Goal: Task Accomplishment & Management: Use online tool/utility

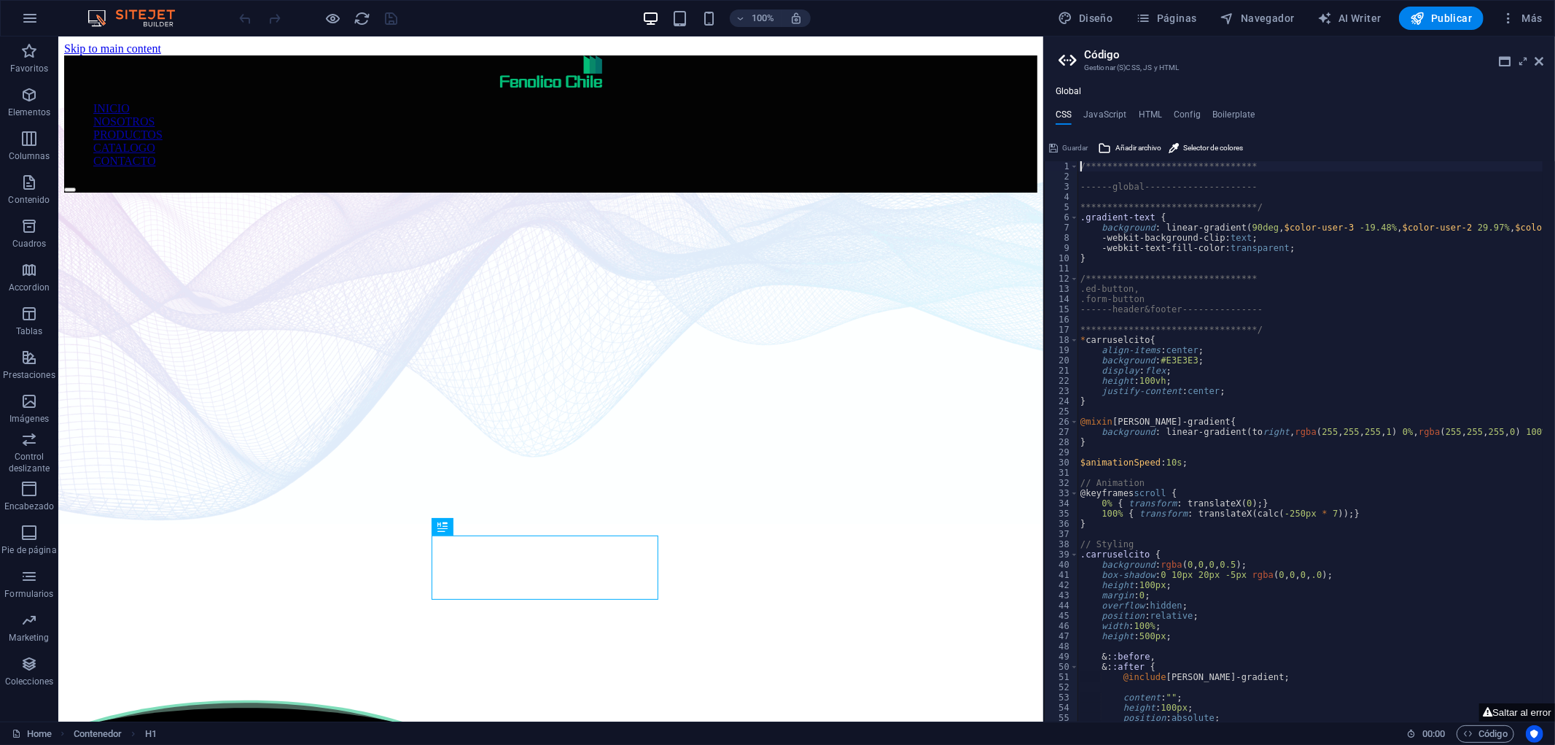
click at [1544, 55] on aside "**********" at bounding box center [1299, 378] width 512 height 685
click at [1535, 57] on icon at bounding box center [1539, 61] width 9 height 12
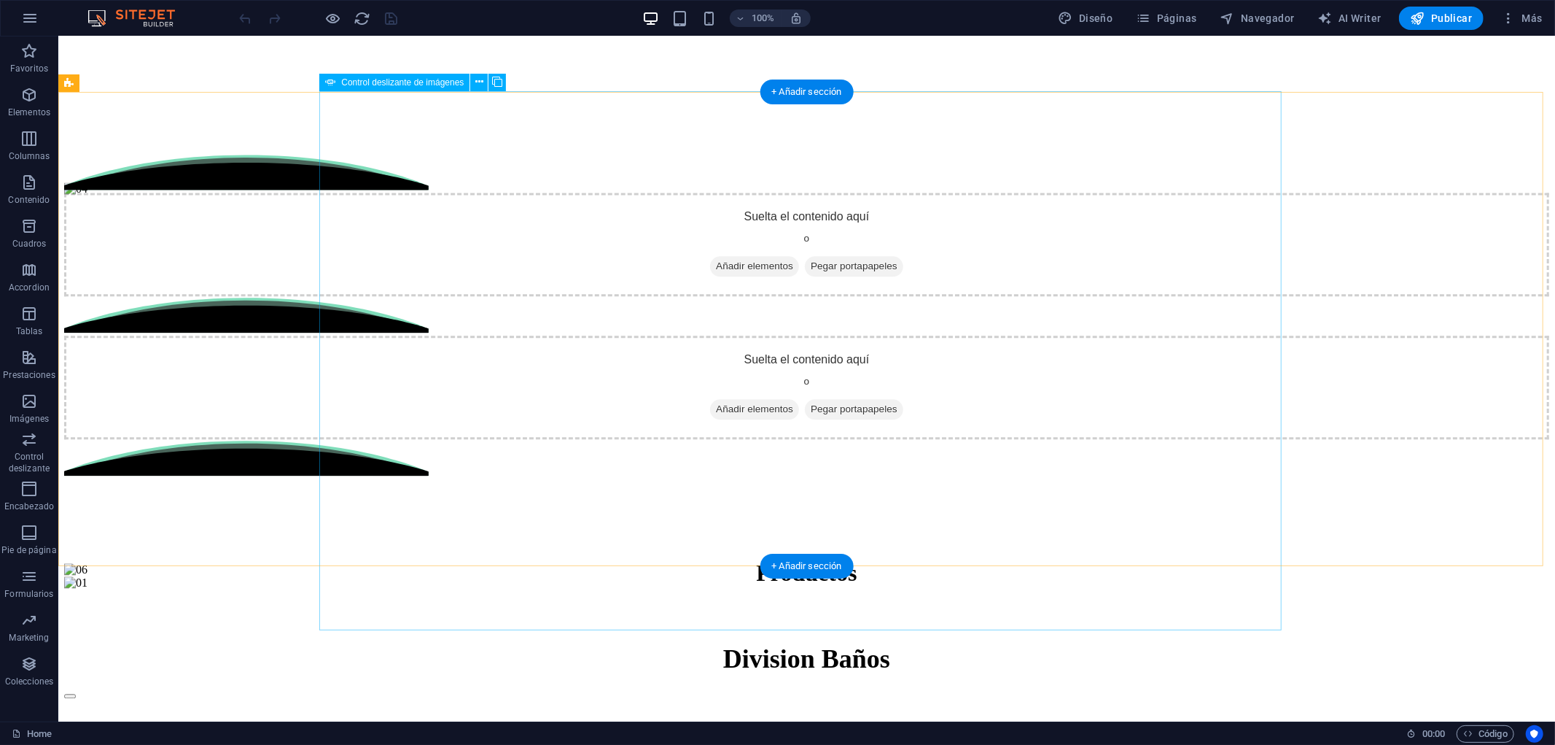
scroll to position [2754, 0]
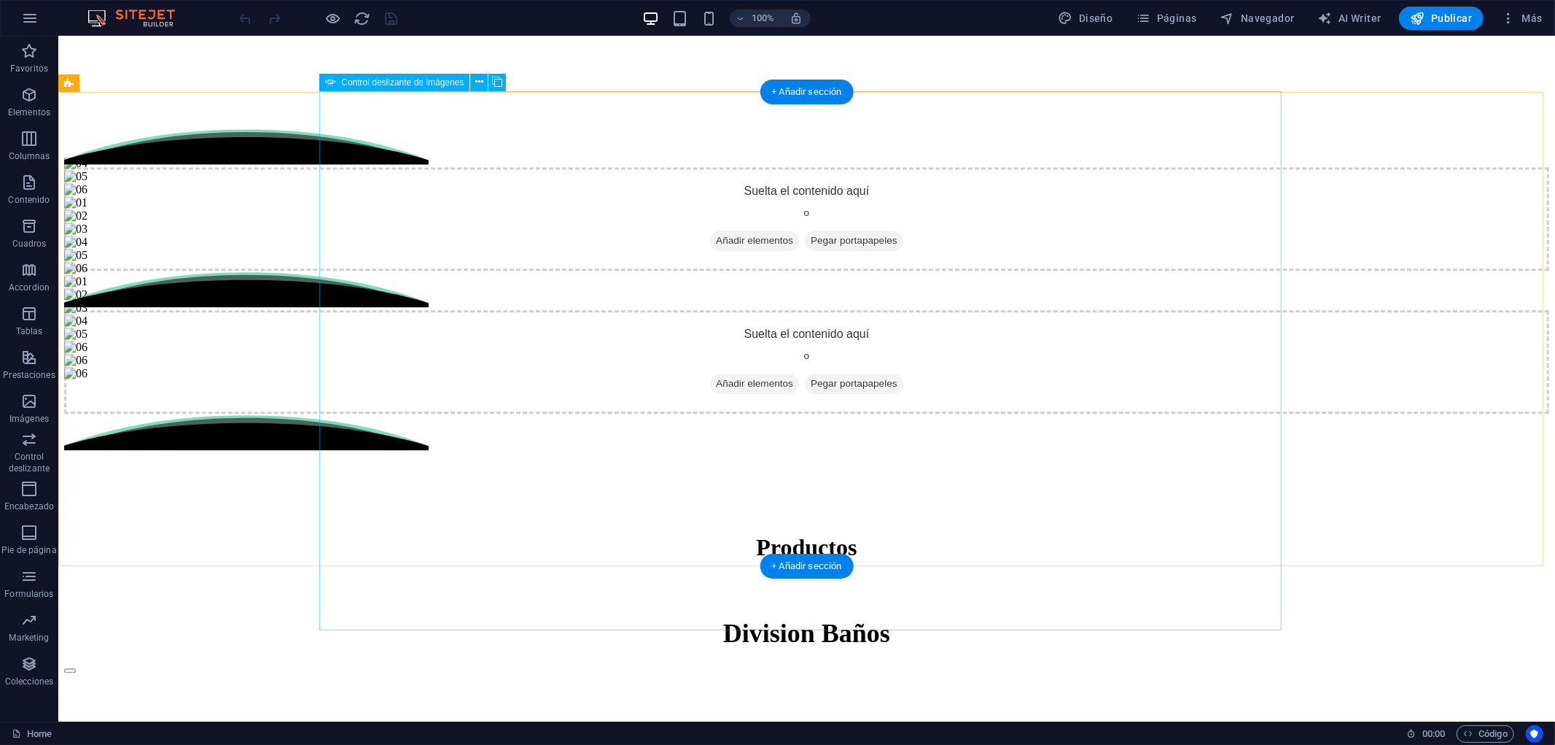
select select "px"
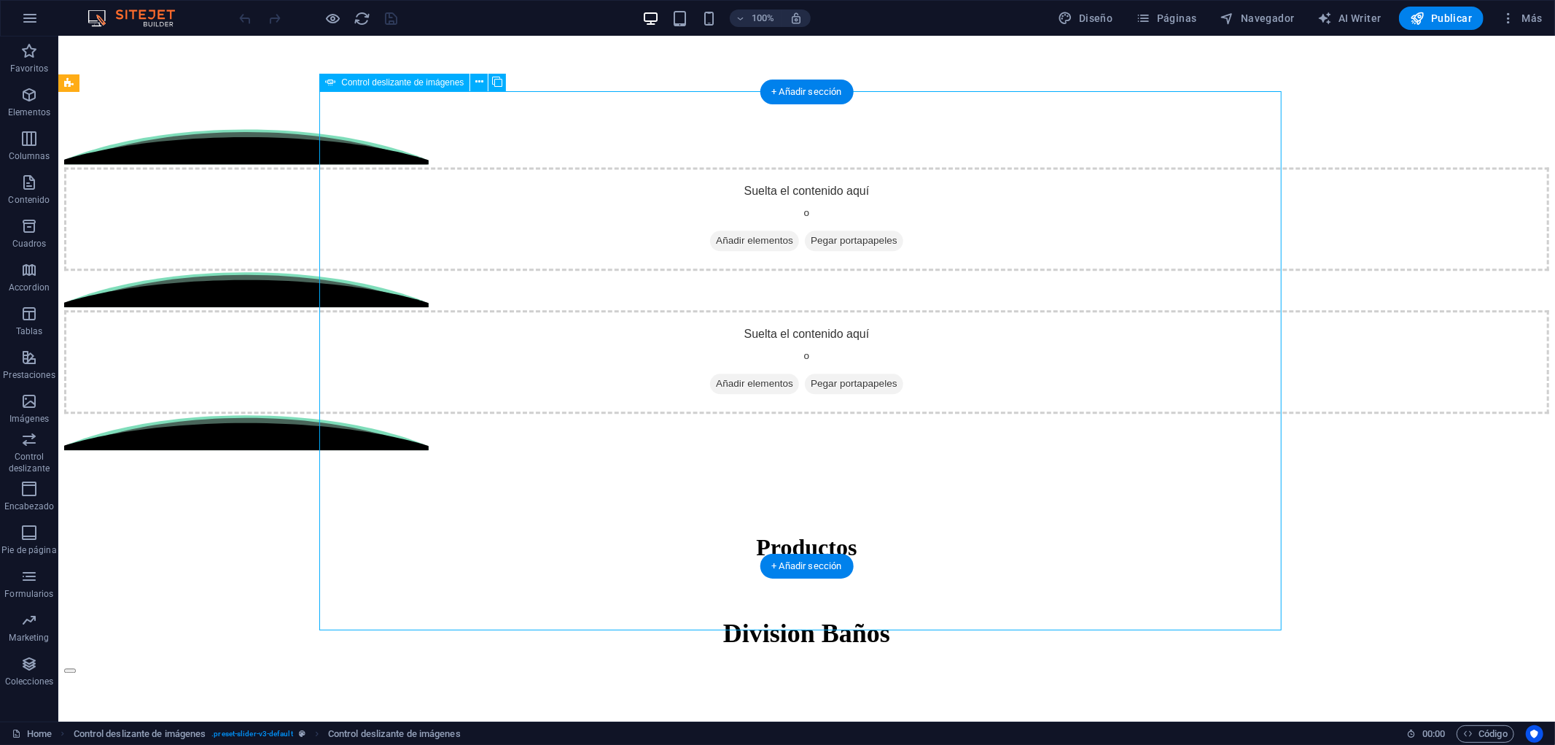
select select "ms"
select select "s"
select select "progressive"
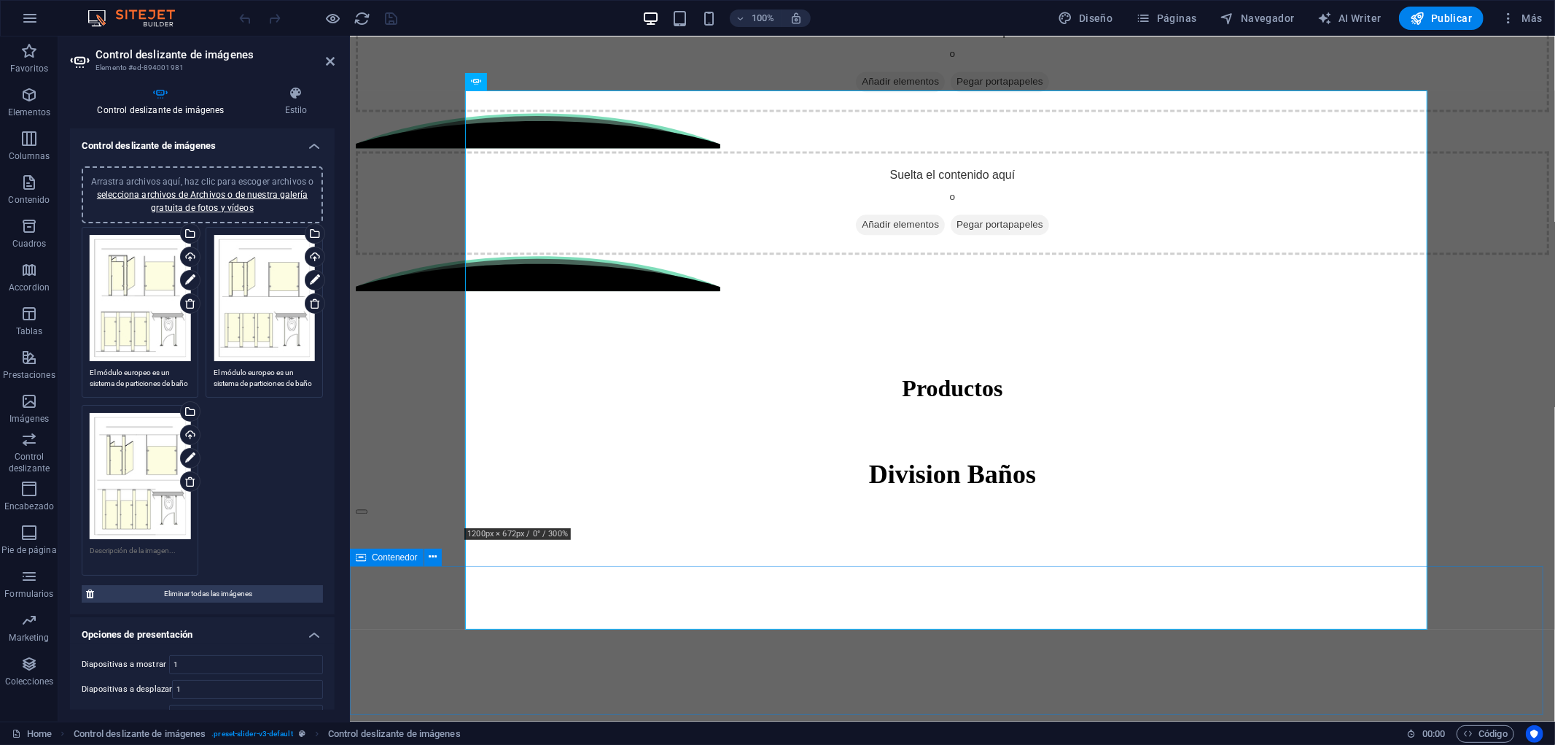
scroll to position [2808, 0]
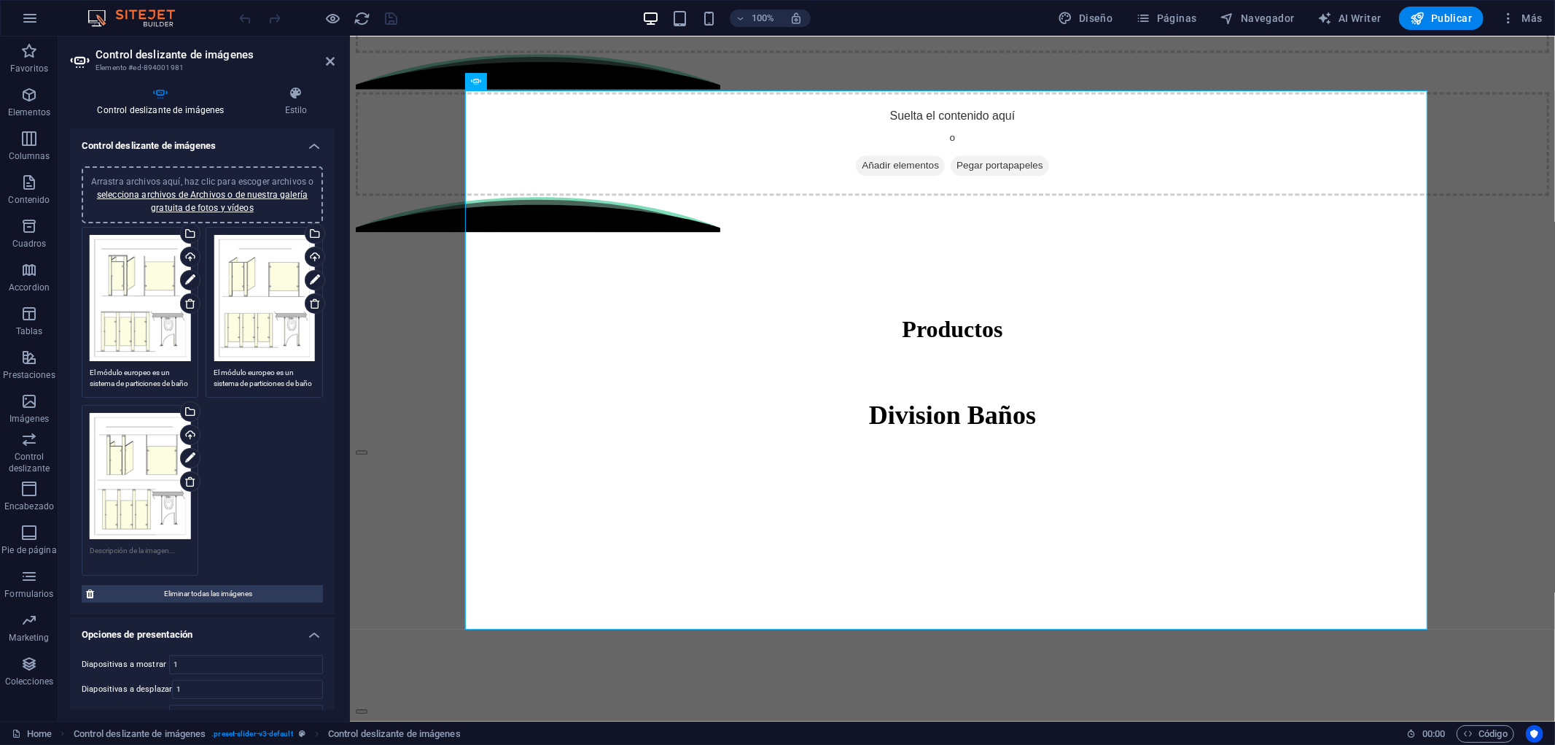
click at [134, 479] on div "Arrastra archivos aquí, haz clic para escoger archivos o selecciona archivos de…" at bounding box center [140, 476] width 101 height 126
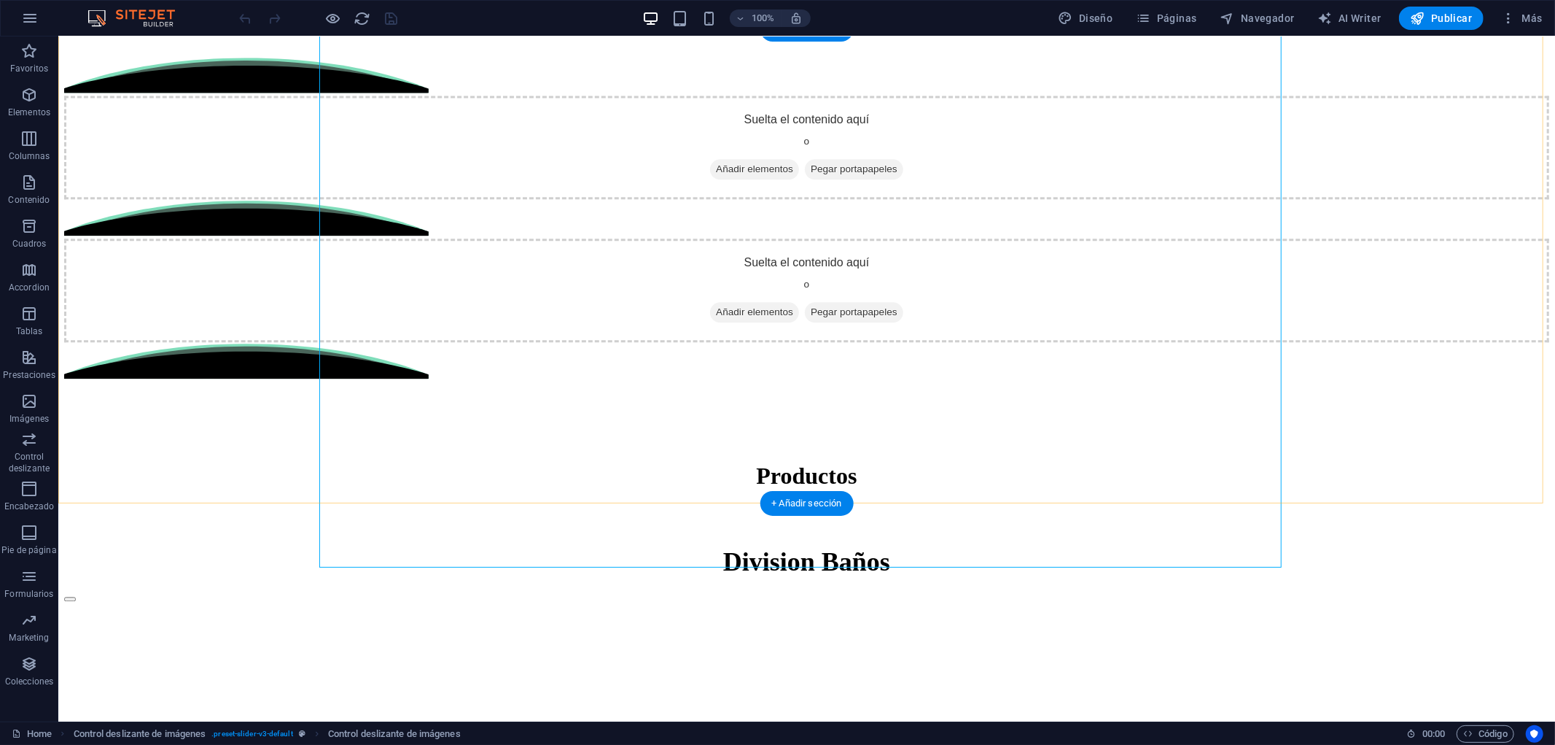
scroll to position [2815, 0]
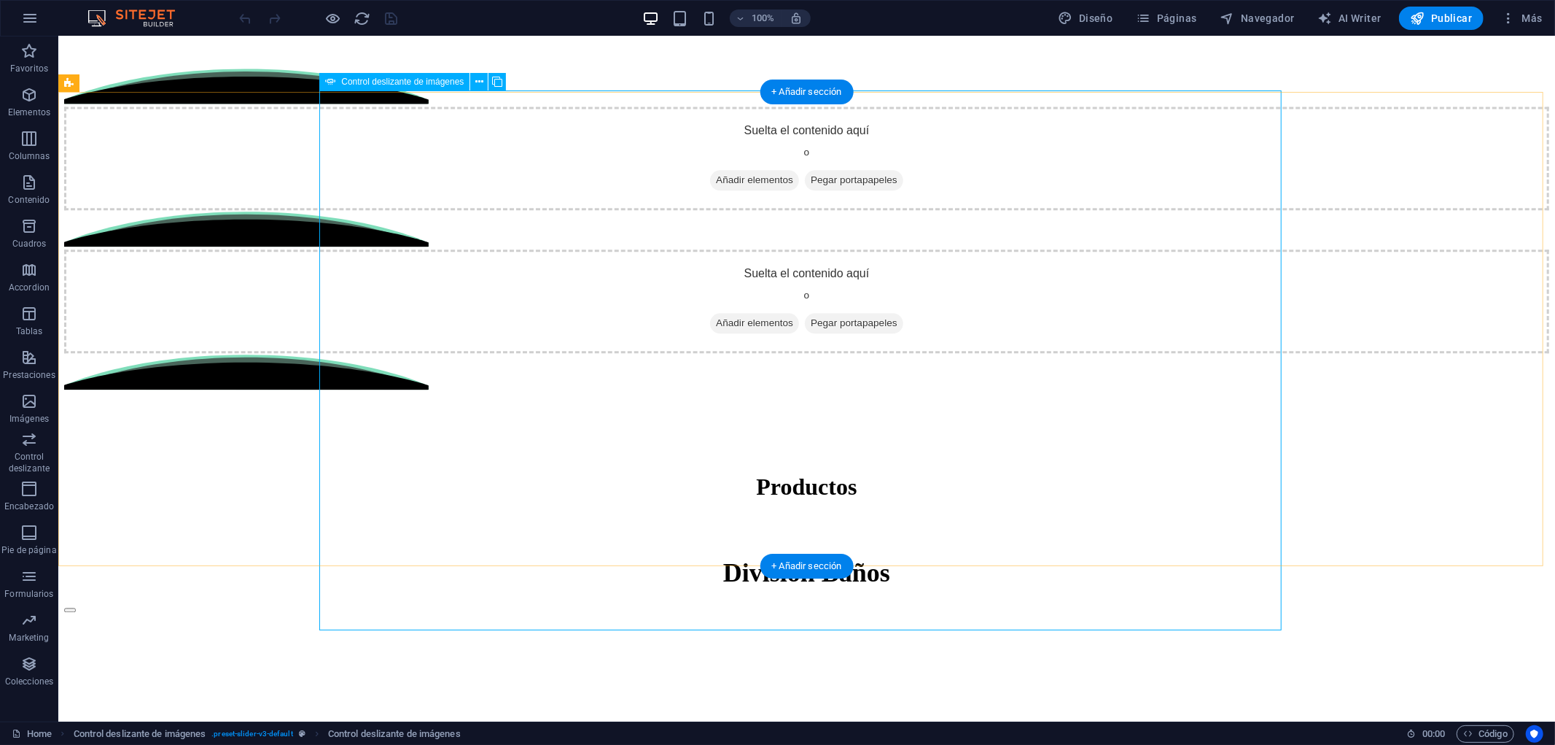
select select "px"
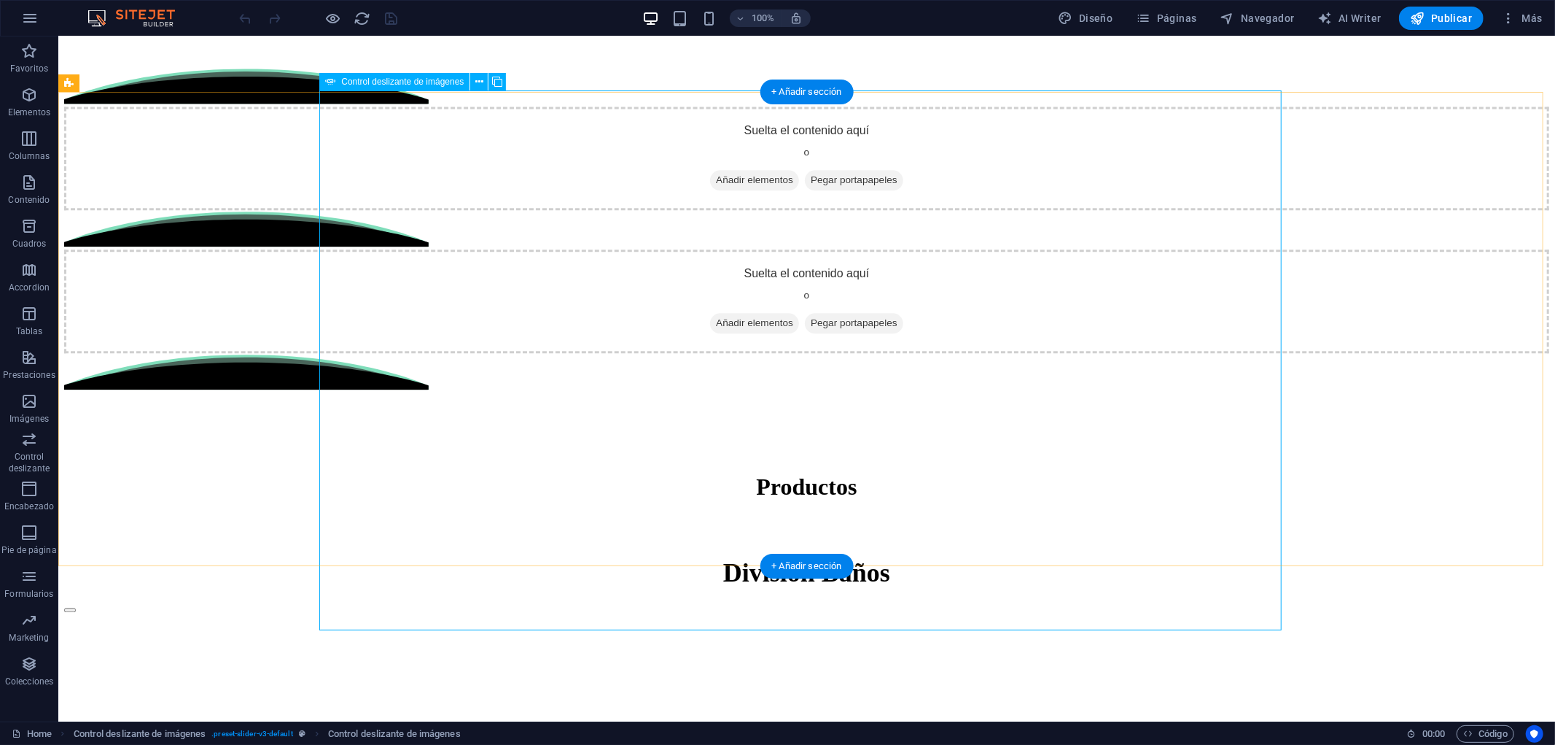
select select "ms"
select select "s"
select select "progressive"
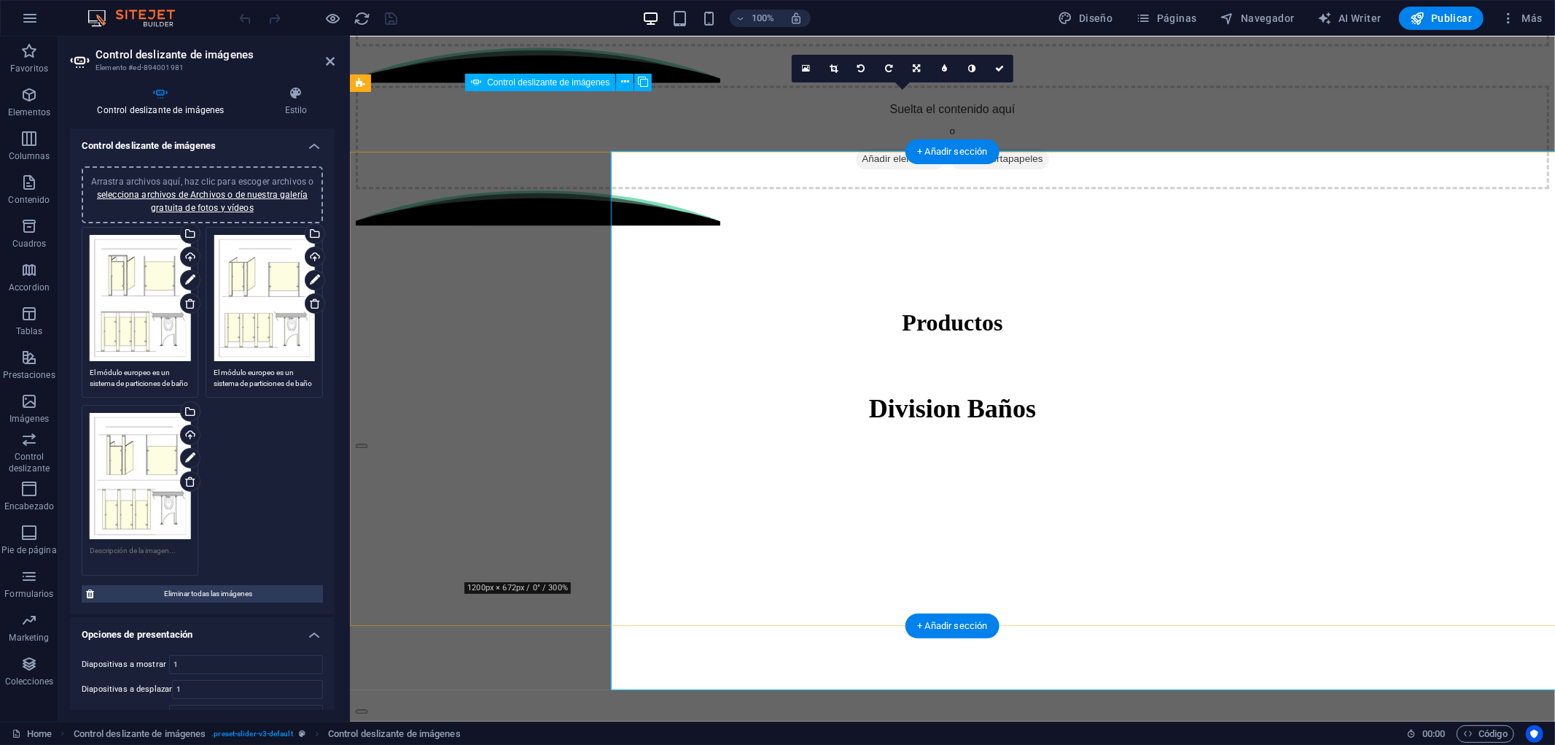
scroll to position [2754, 0]
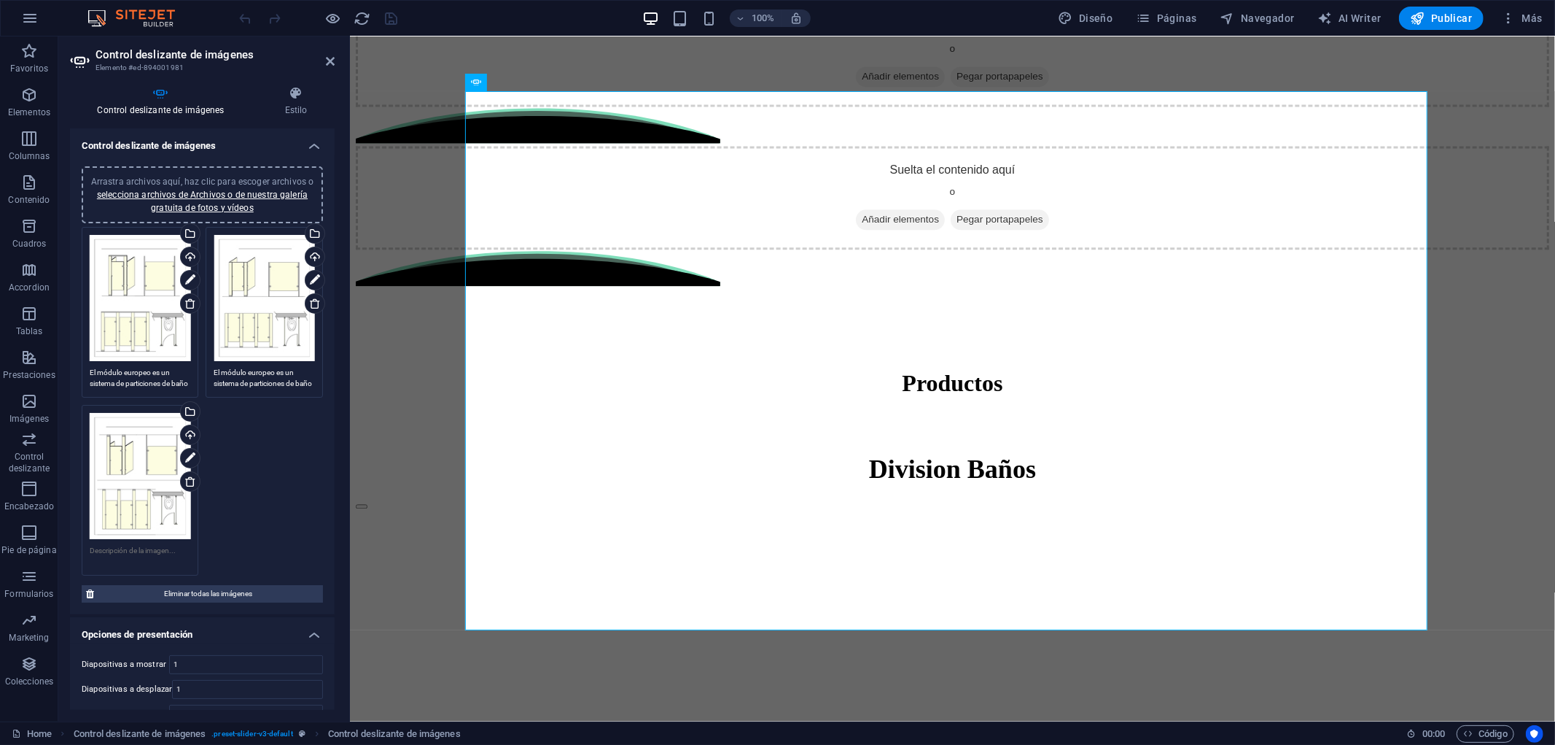
click at [164, 545] on textarea at bounding box center [140, 556] width 101 height 22
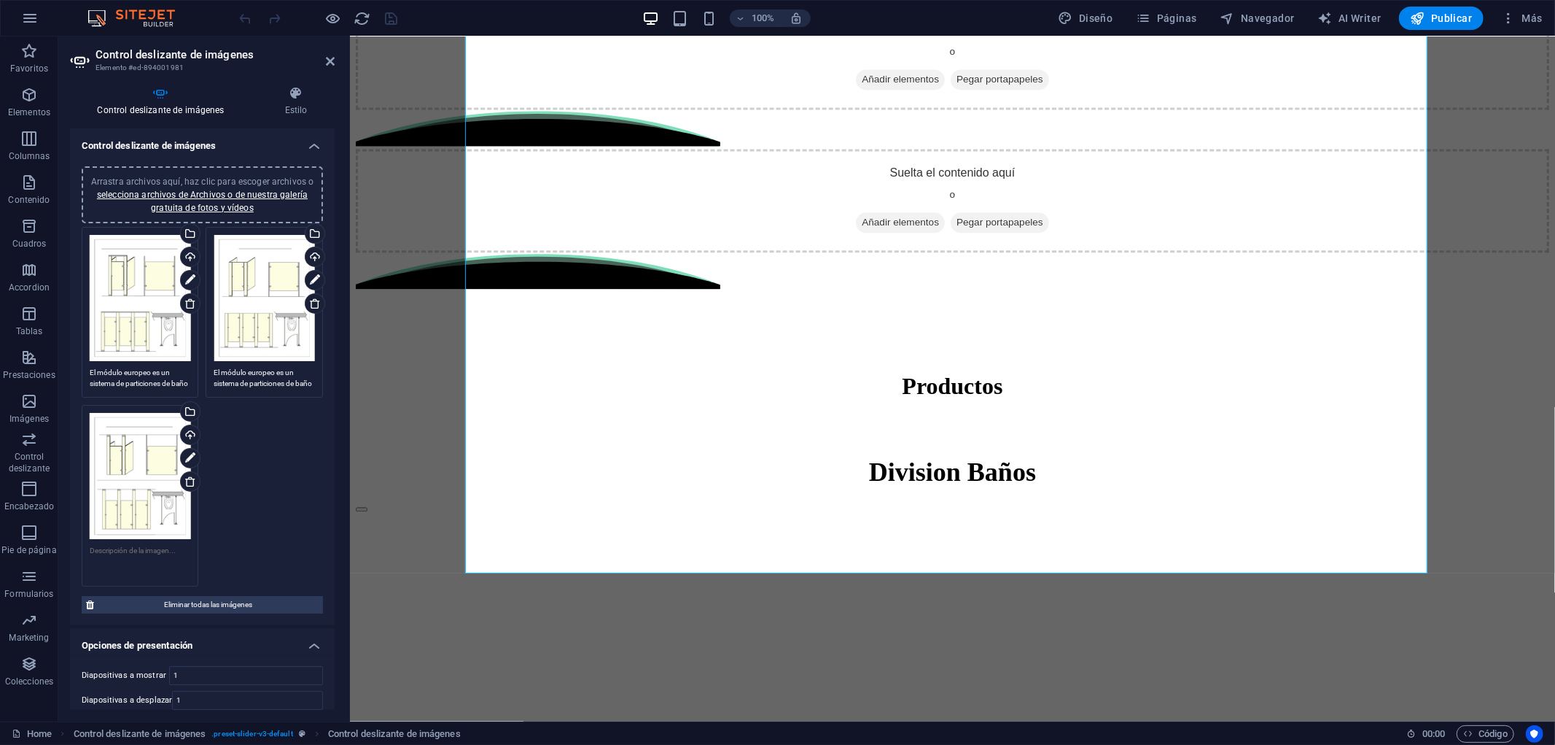
scroll to position [2748, 0]
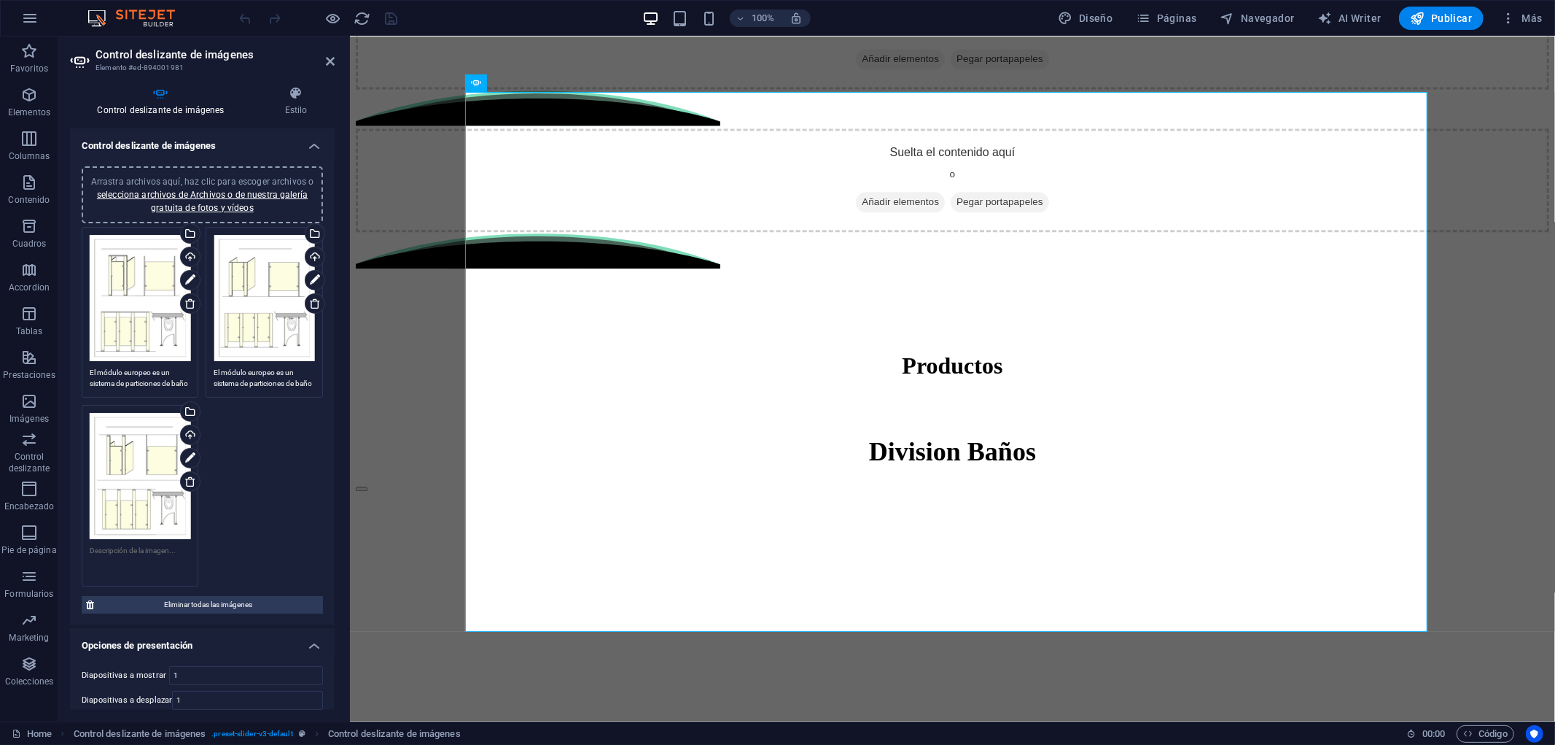
paste textarea "Soporte en el techo: Requiere que la losa o estructura del cielo sea lo suficie…"
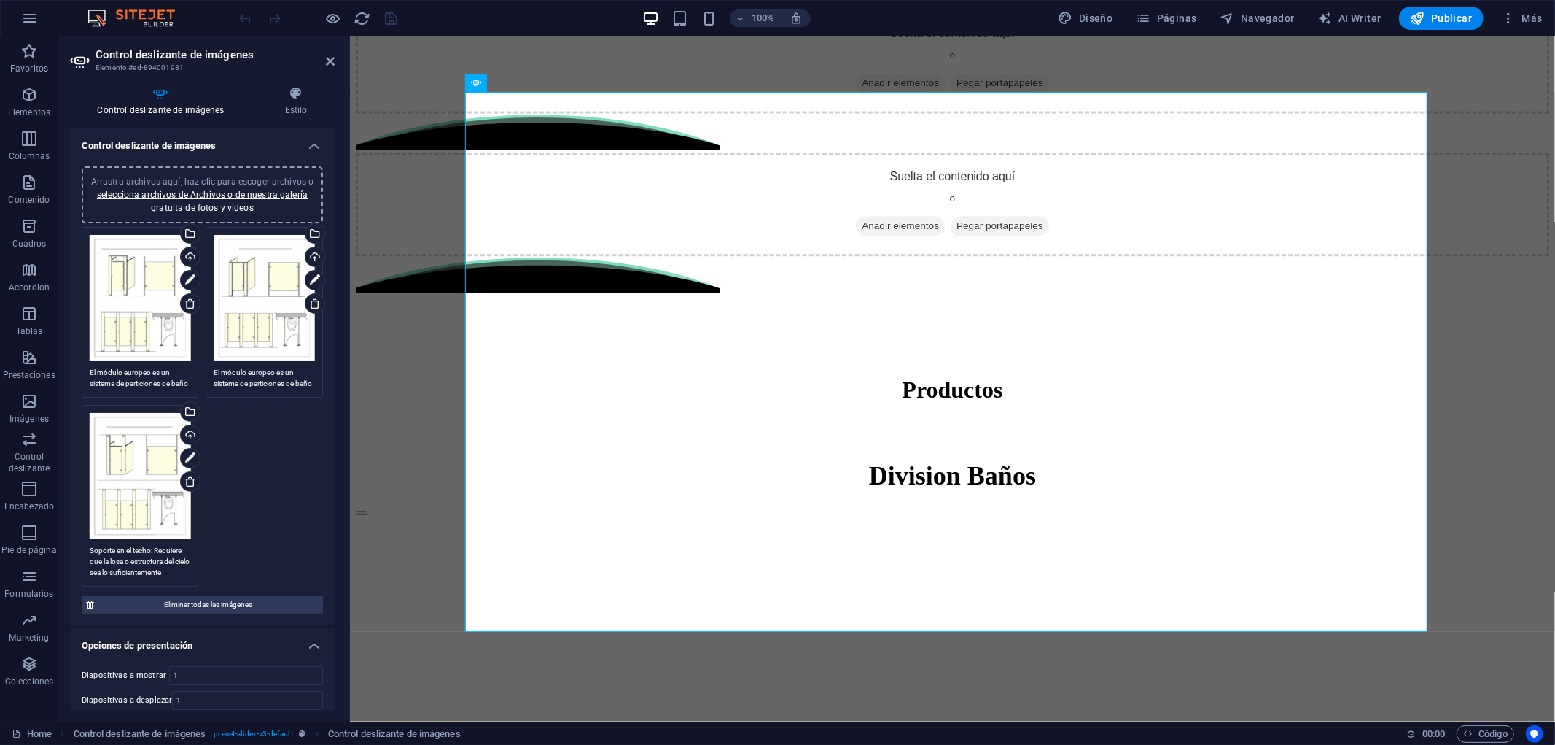
scroll to position [0, 0]
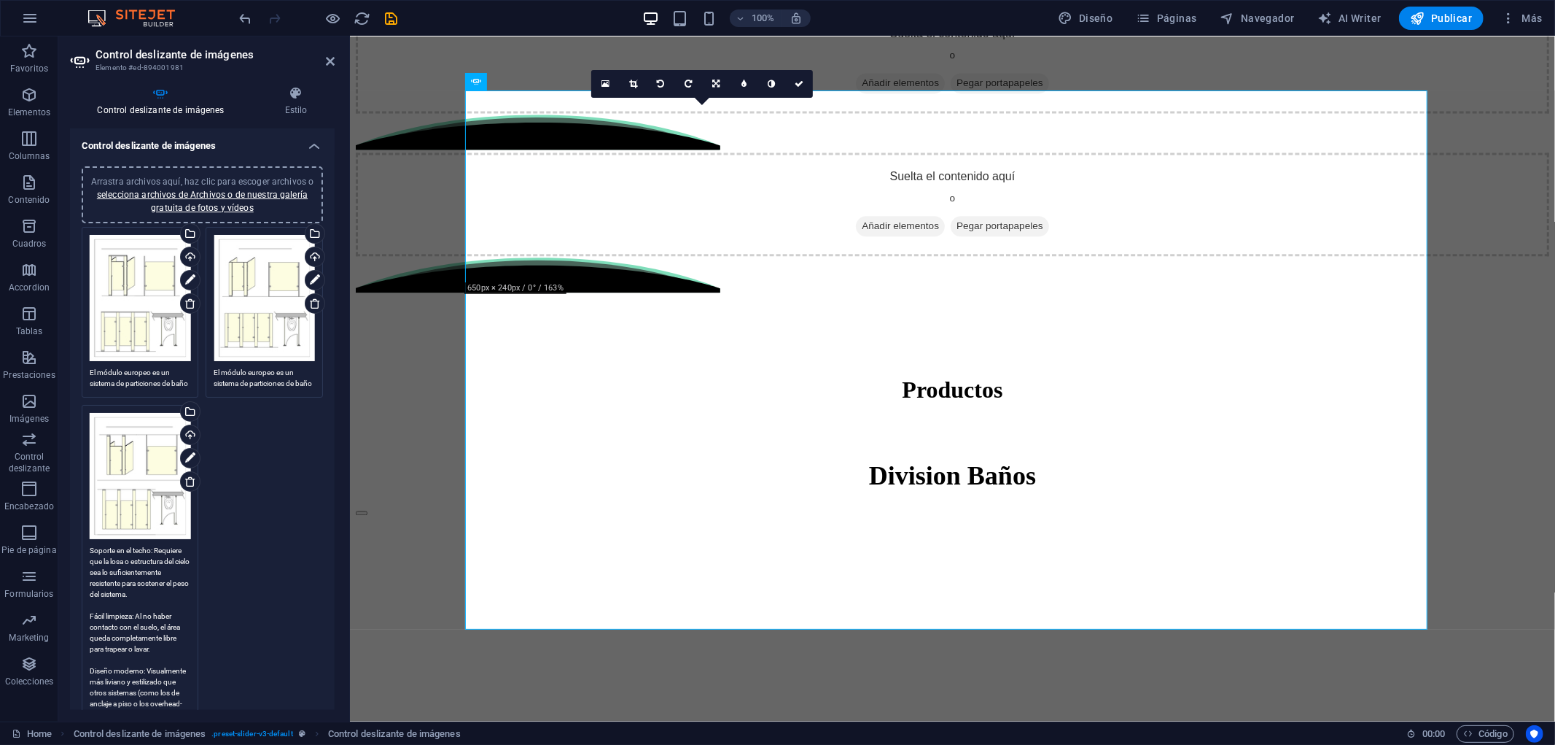
type textarea "Soporte en el techo: Requiere que la losa o estructura del cielo sea lo suficie…"
click at [308, 501] on div "Arrastra archivos aquí, haz clic para escoger archivos o selecciona archivos de…" at bounding box center [202, 401] width 249 height 356
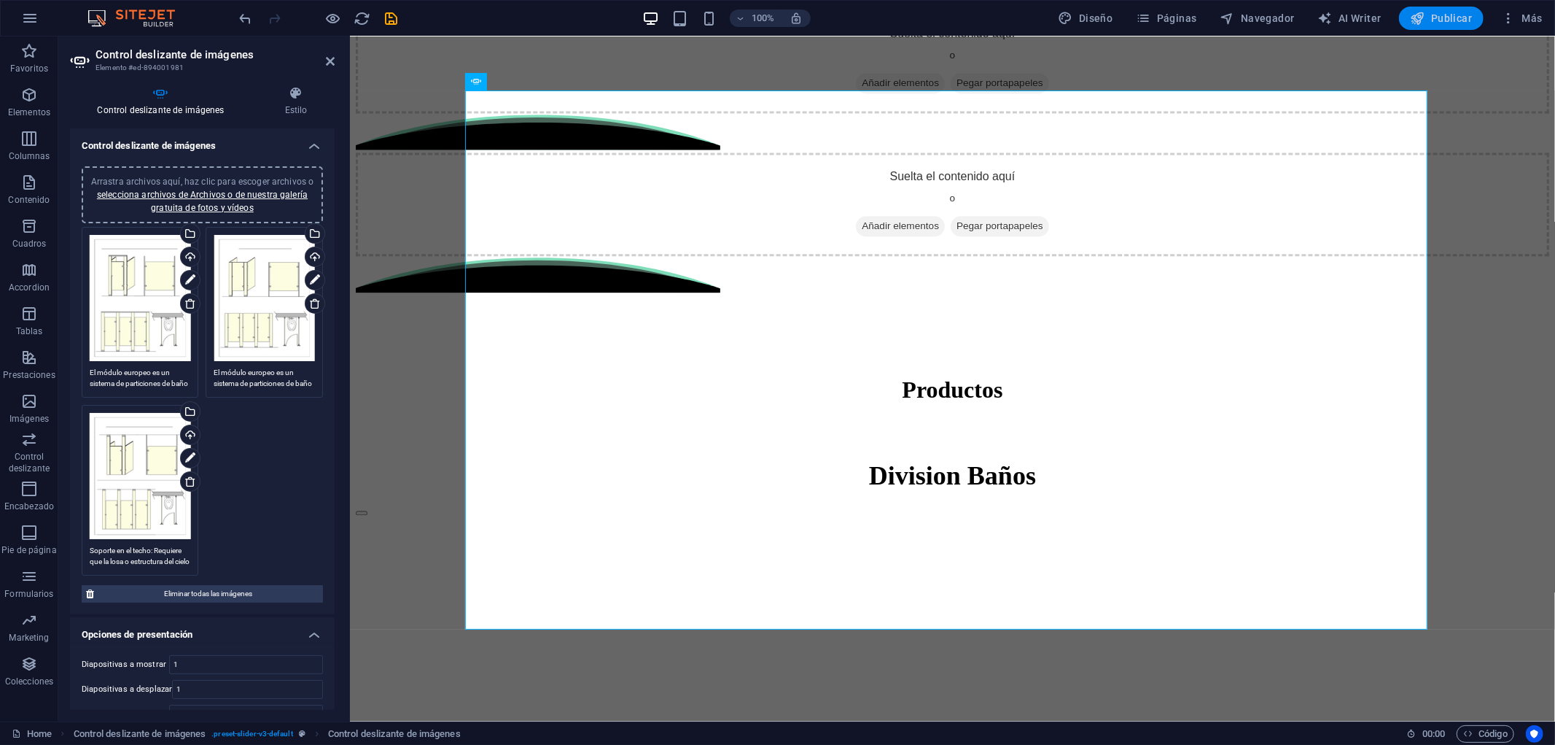
click at [1447, 16] on span "Publicar" at bounding box center [1442, 18] width 62 height 15
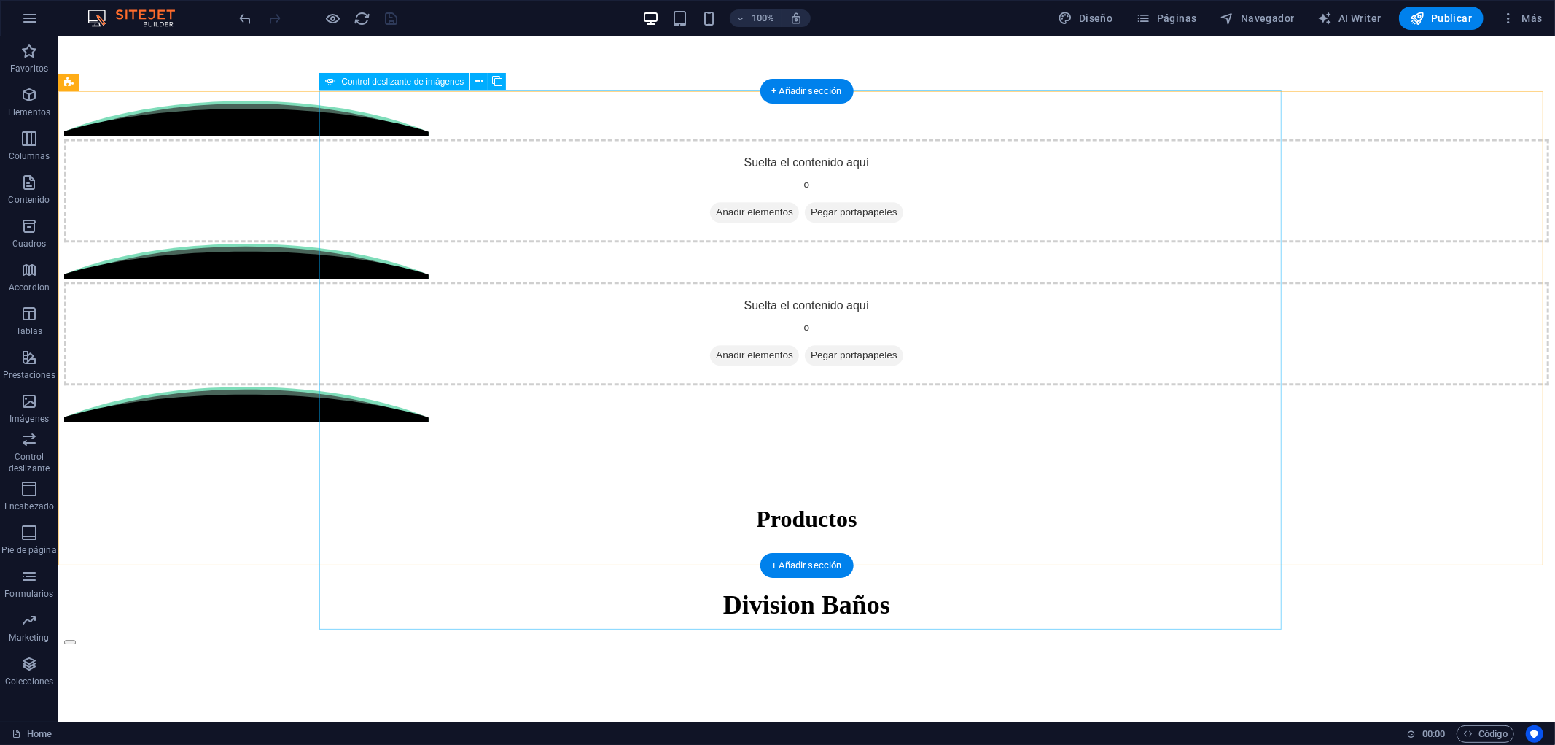
scroll to position [2870, 0]
